Goal: Task Accomplishment & Management: Complete application form

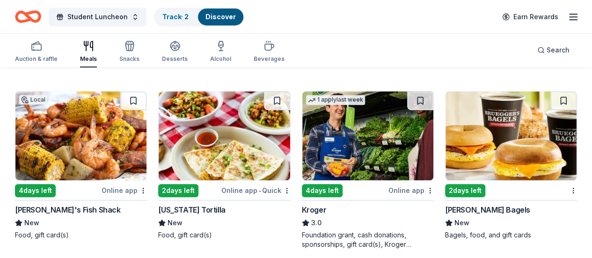
scroll to position [267, 0]
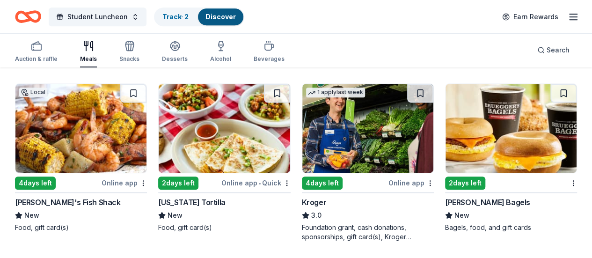
click at [389, 185] on div "Online app" at bounding box center [411, 183] width 45 height 12
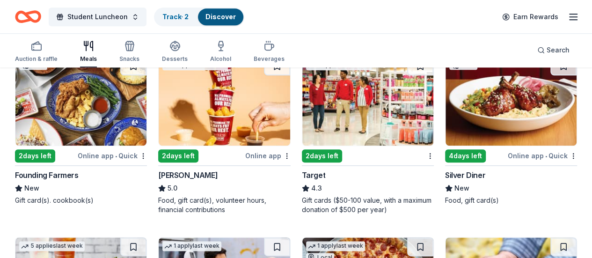
scroll to position [473, 0]
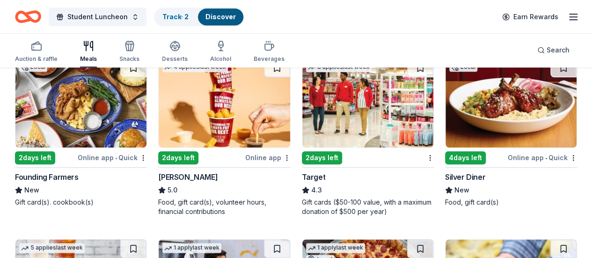
click at [302, 159] on div "2 days left" at bounding box center [322, 157] width 40 height 13
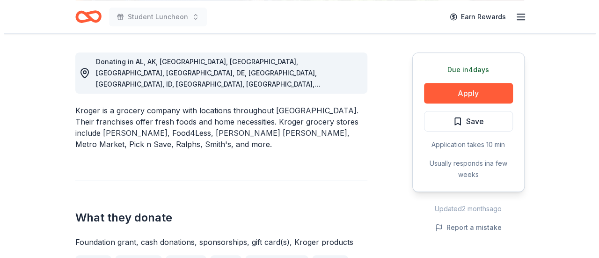
scroll to position [225, 0]
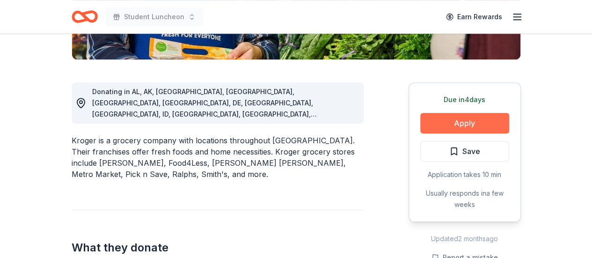
click at [470, 123] on button "Apply" at bounding box center [465, 123] width 89 height 21
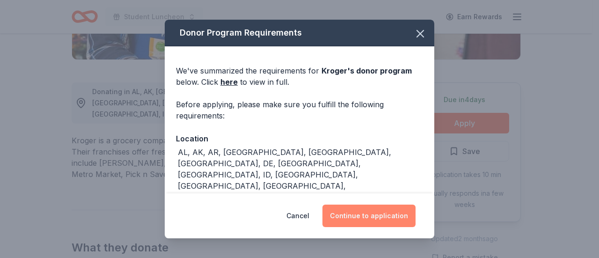
click at [356, 216] on button "Continue to application" at bounding box center [369, 216] width 93 height 22
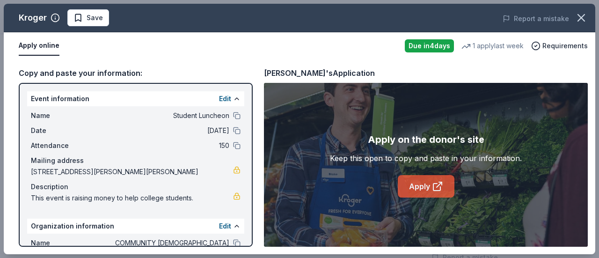
click at [422, 186] on link "Apply" at bounding box center [426, 186] width 57 height 22
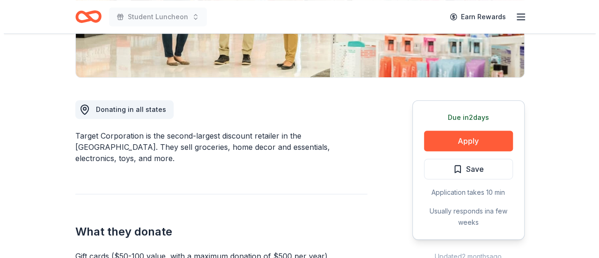
scroll to position [206, 0]
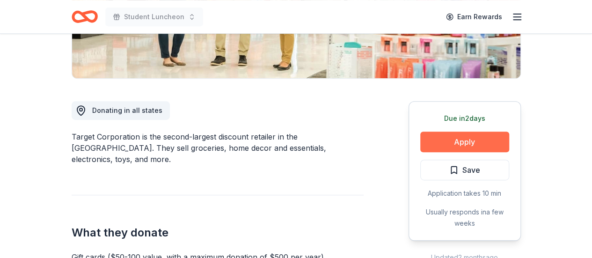
click at [474, 139] on button "Apply" at bounding box center [465, 142] width 89 height 21
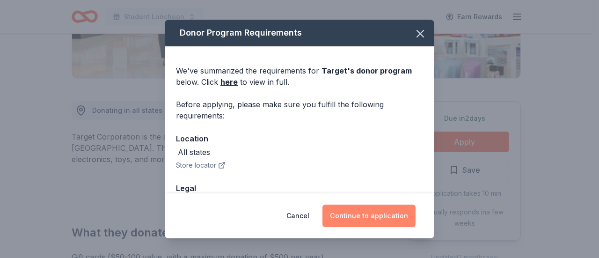
click at [389, 206] on button "Continue to application" at bounding box center [369, 216] width 93 height 22
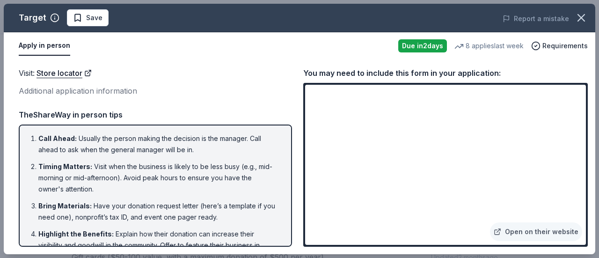
drag, startPoint x: 586, startPoint y: 145, endPoint x: 592, endPoint y: 133, distance: 13.2
click at [592, 133] on div "Visit : Store locator Additional application information Visit : Store locator …" at bounding box center [300, 156] width 592 height 195
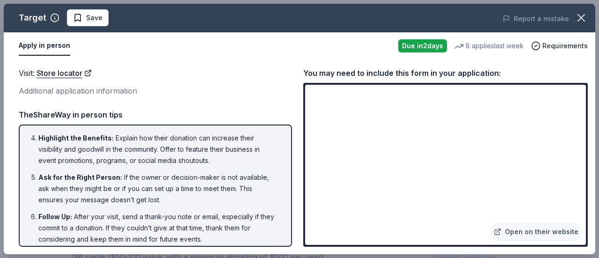
scroll to position [102, 0]
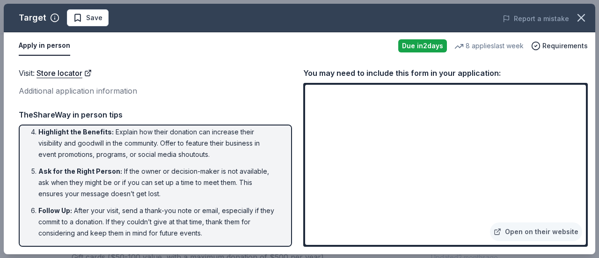
click at [401, 73] on div "You may need to include this form in your application:" at bounding box center [445, 73] width 285 height 12
click at [540, 231] on link "Open on their website" at bounding box center [536, 231] width 92 height 19
